Goal: Task Accomplishment & Management: Complete application form

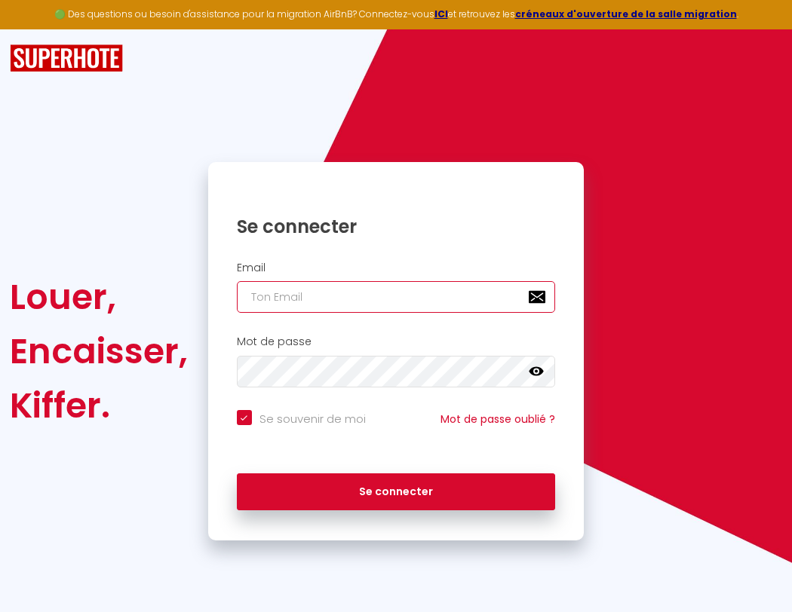
type input "s"
checkbox input "true"
type input "su"
checkbox input "true"
type input "sup"
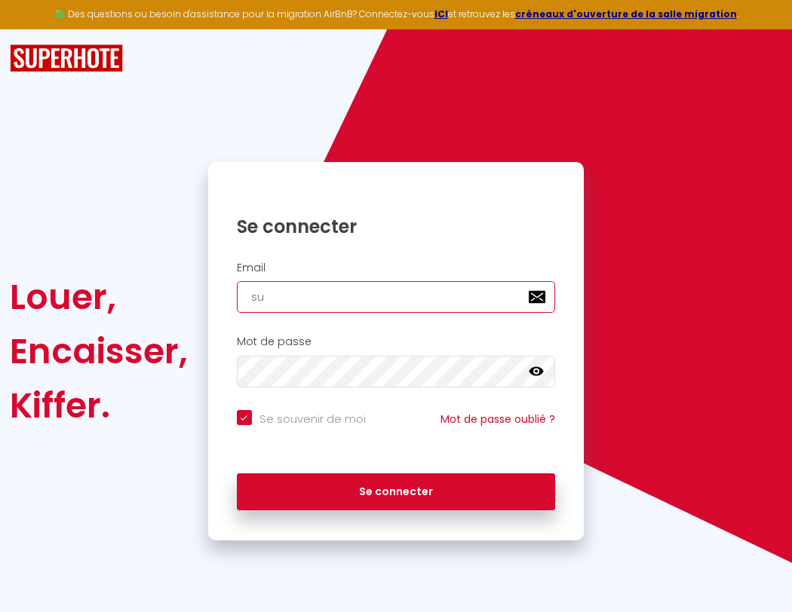
checkbox input "true"
type input "supe"
checkbox input "true"
type input "super"
checkbox input "true"
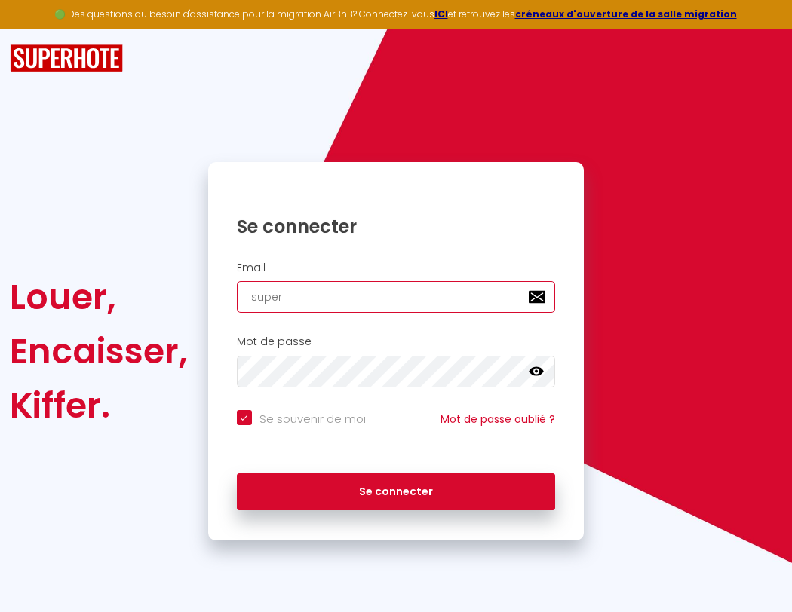
type input "superb"
checkbox input "true"
type input "superbo"
checkbox input "true"
type input "s"
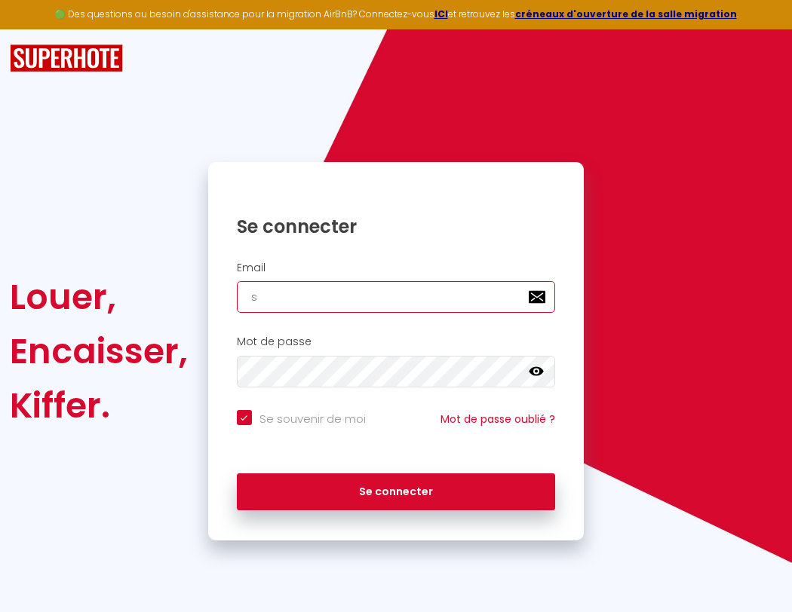
checkbox input "true"
type input "superbor"
checkbox input "true"
type input "superbord"
checkbox input "true"
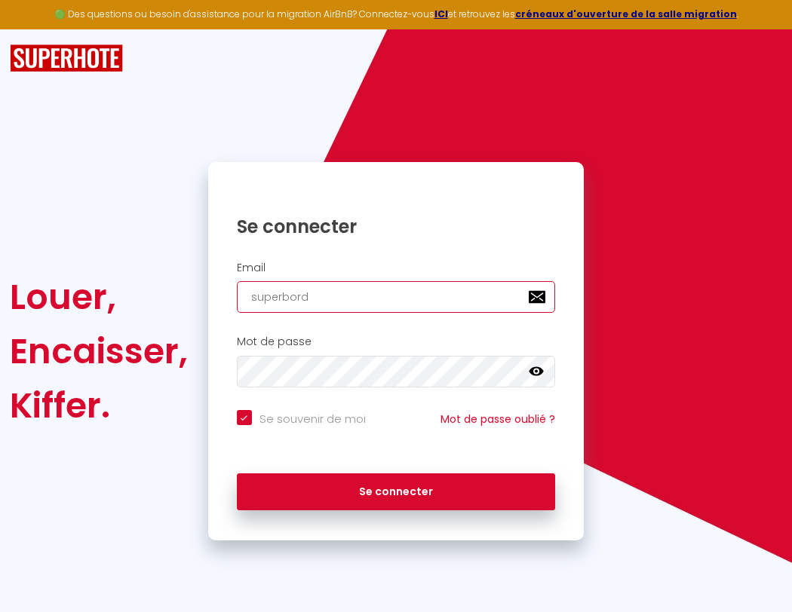
type input "superborde"
checkbox input "true"
type input "superbordea"
checkbox input "true"
type input "superb"
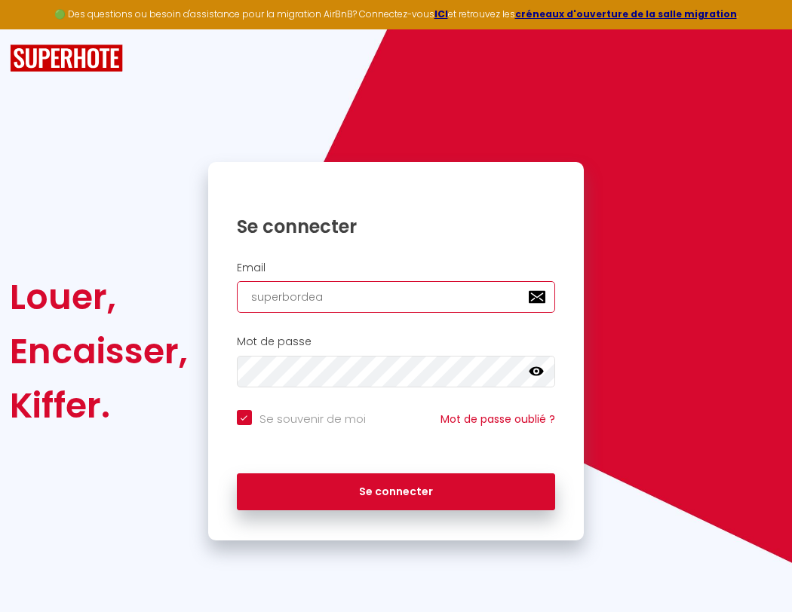
checkbox input "true"
type input "superbordeau"
checkbox input "true"
type input "superbo"
checkbox input "true"
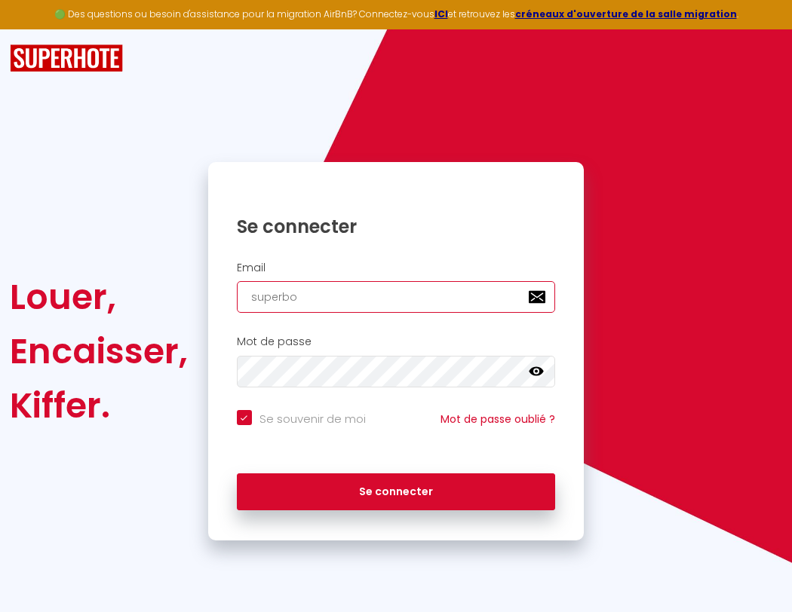
type input "superbordeaux"
checkbox input "true"
type input "superbor"
checkbox input "true"
type input "s"
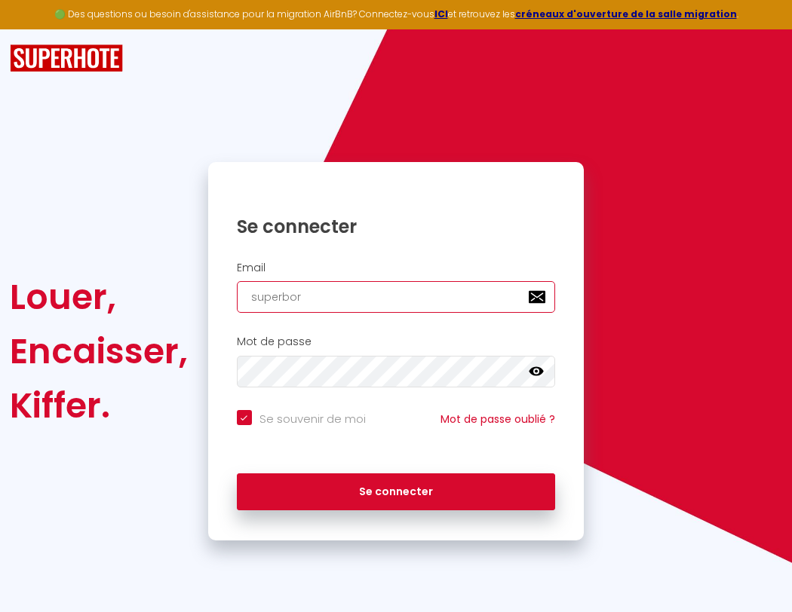
checkbox input "true"
type input "superbord"
checkbox input "true"
type input "superbordeaux@g"
checkbox input "true"
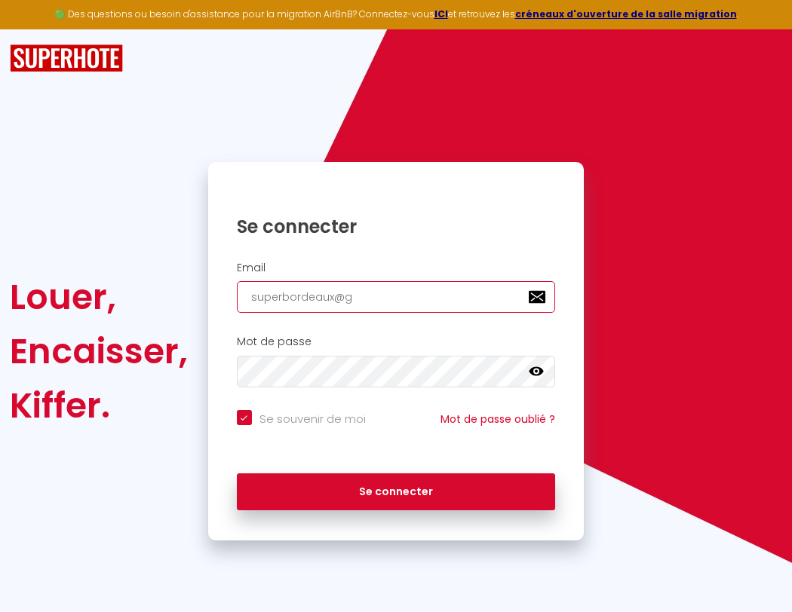
type input "superborde"
checkbox input "true"
type input "superbordeaux@gm"
checkbox input "true"
type input "superbordea"
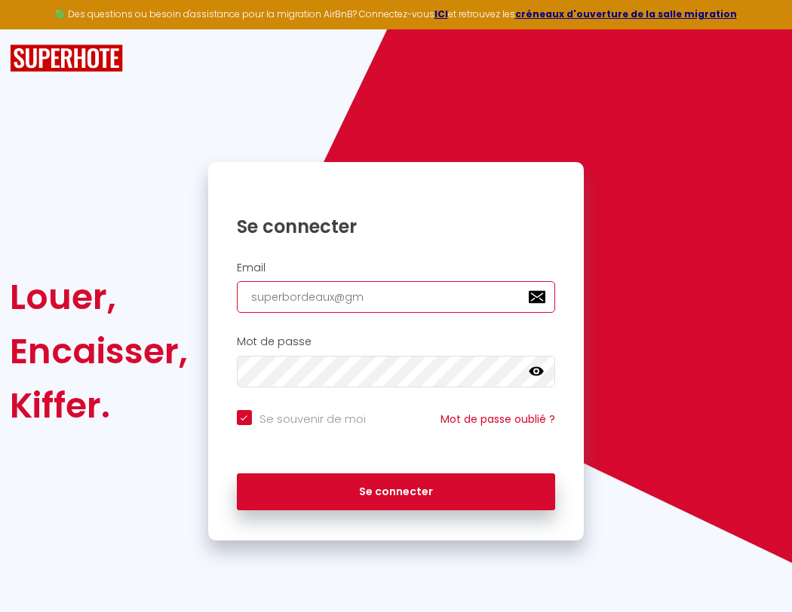
checkbox input "true"
type input "superbordeaux@gma"
checkbox input "true"
type input "super"
checkbox input "true"
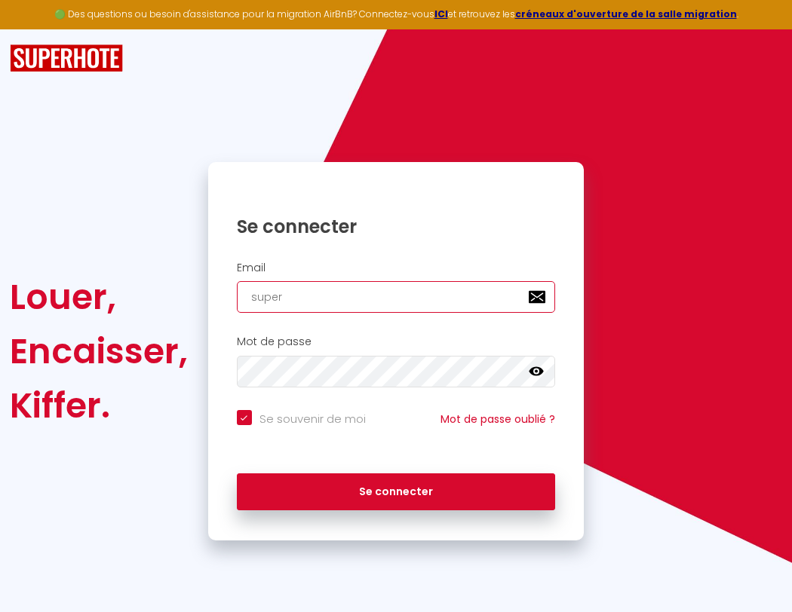
type input "superbordeau"
checkbox input "true"
type input "superbordeaux@gmai"
checkbox input "true"
type input "superb"
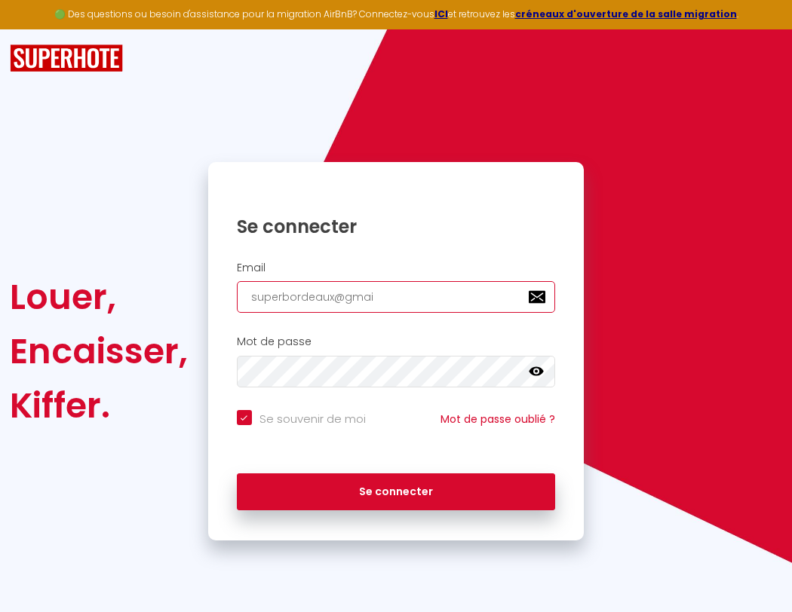
checkbox input "true"
type input "superbordeaux"
checkbox input "true"
